Goal: Information Seeking & Learning: Learn about a topic

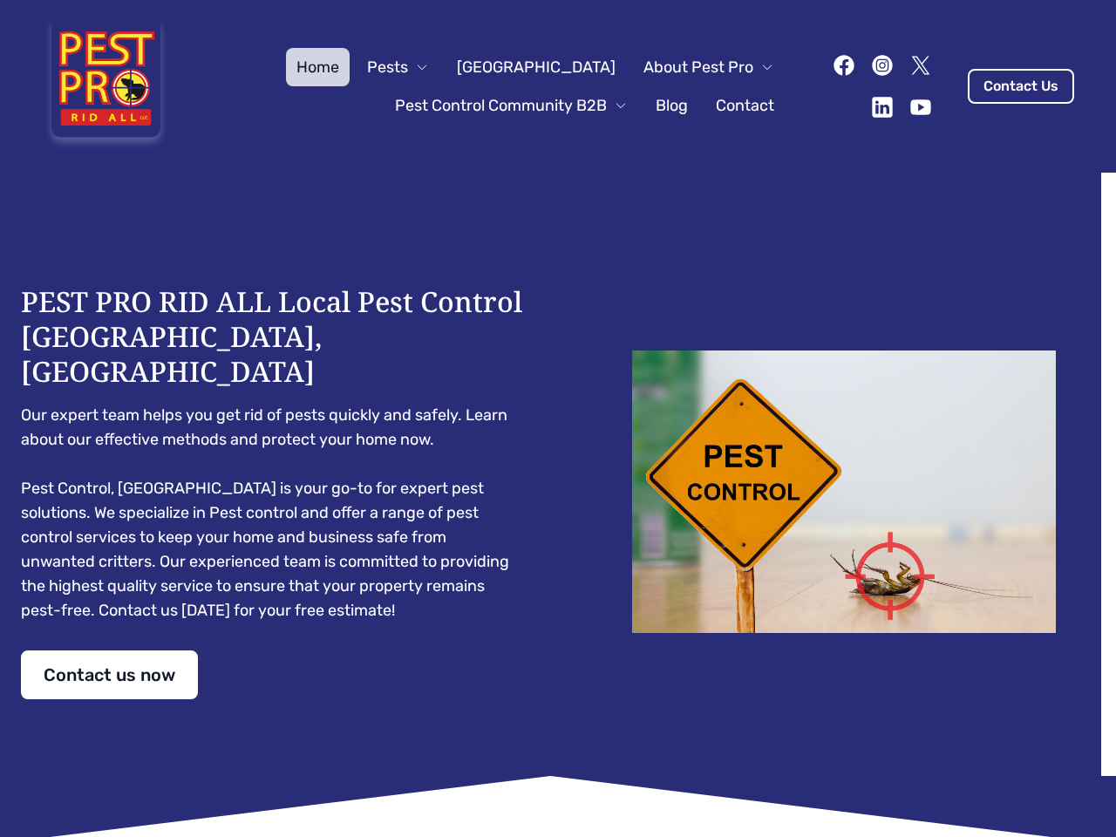
click at [558, 419] on div "PEST PRO RID ALL Local Pest Control [GEOGRAPHIC_DATA], [GEOGRAPHIC_DATA] Our ex…" at bounding box center [558, 491] width 1075 height 415
click at [408, 67] on span "Pests" at bounding box center [387, 67] width 41 height 24
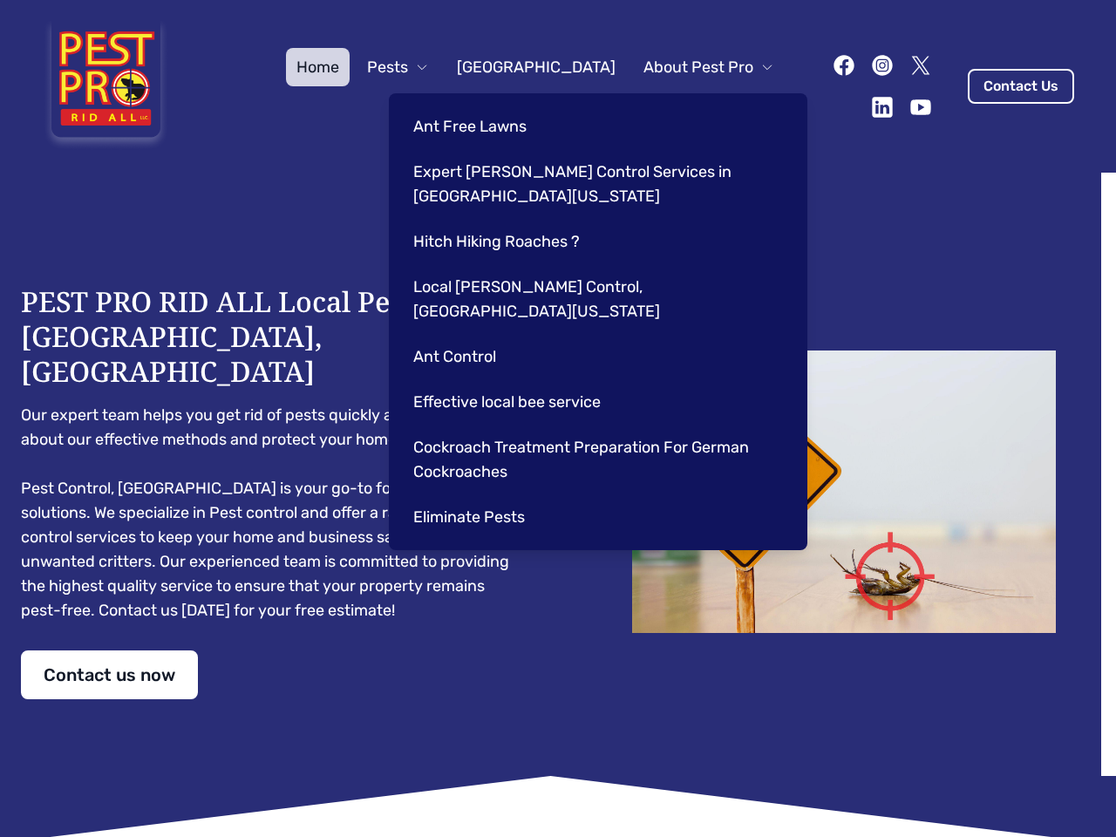
click at [691, 67] on span "About Pest Pro" at bounding box center [699, 67] width 110 height 24
click at [494, 106] on div "Ant Free Lawns Expert [PERSON_NAME] Control Services in [GEOGRAPHIC_DATA] [US_S…" at bounding box center [598, 321] width 419 height 457
